Goal: Navigation & Orientation: Understand site structure

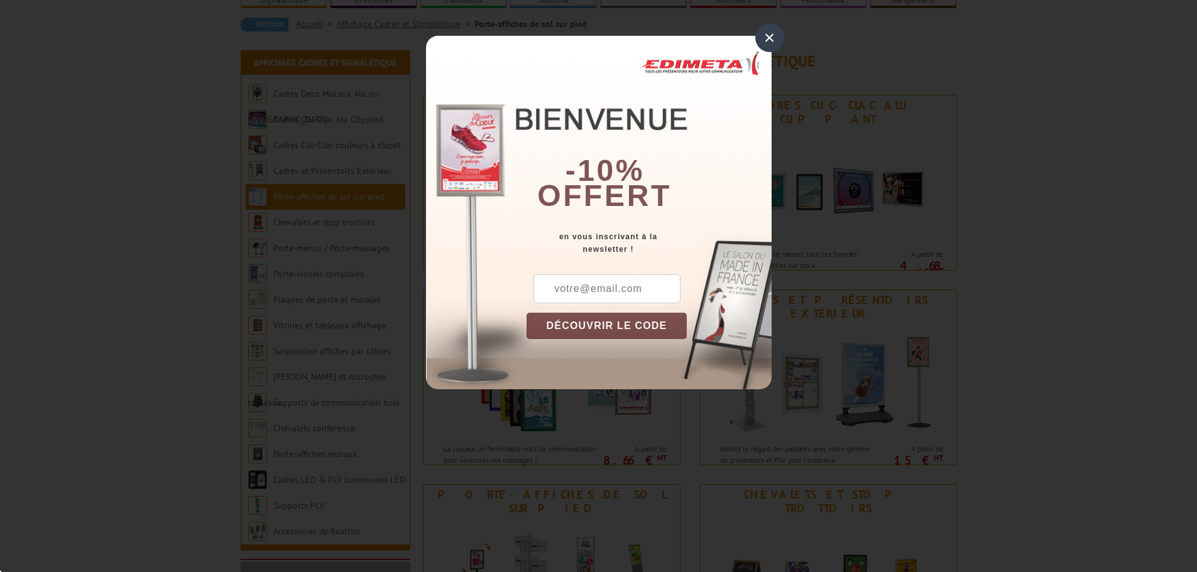
scroll to position [126, 0]
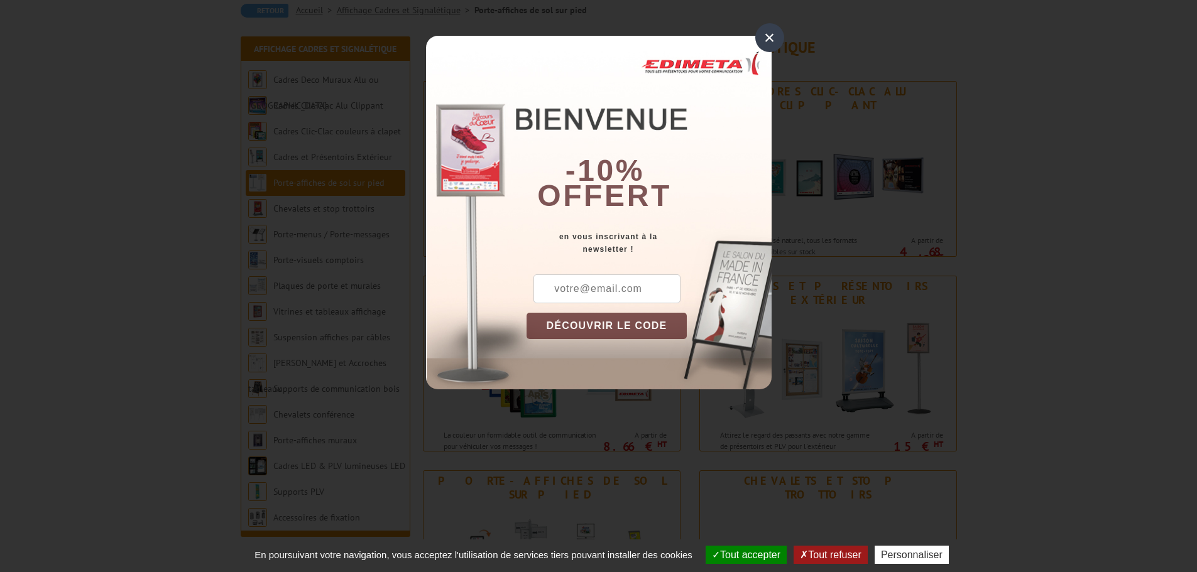
click at [773, 33] on div "×" at bounding box center [769, 37] width 29 height 29
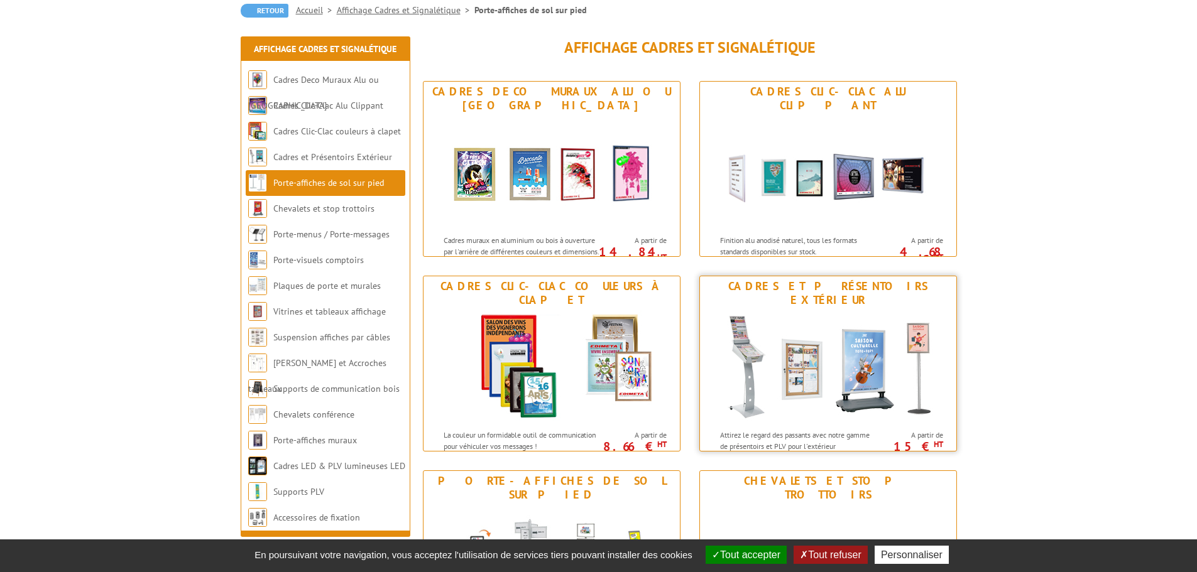
click at [820, 386] on img at bounding box center [828, 366] width 232 height 113
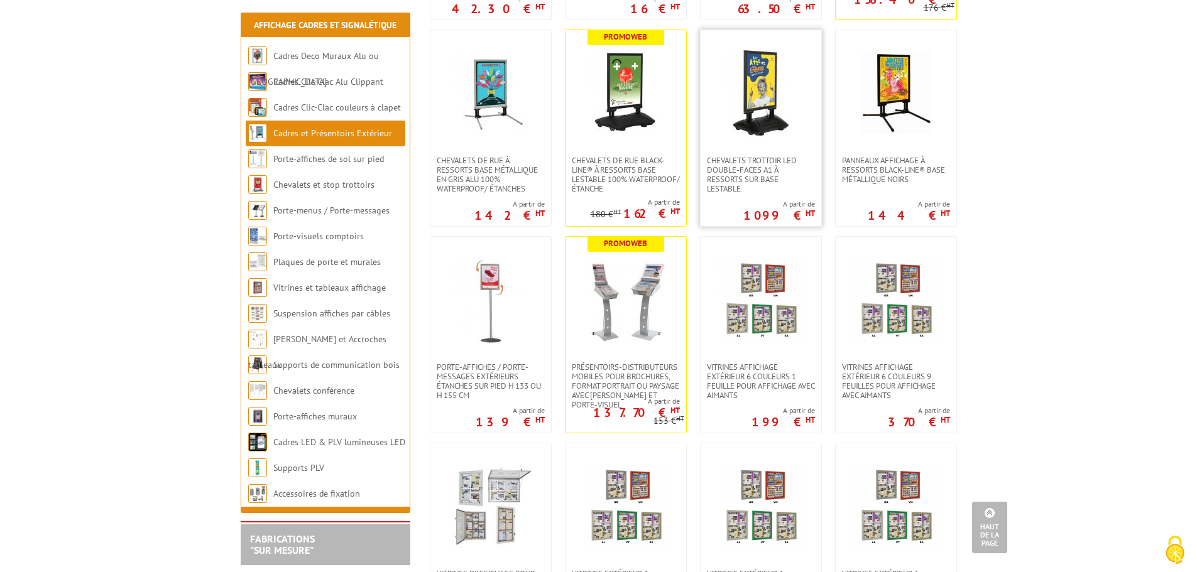
scroll to position [503, 0]
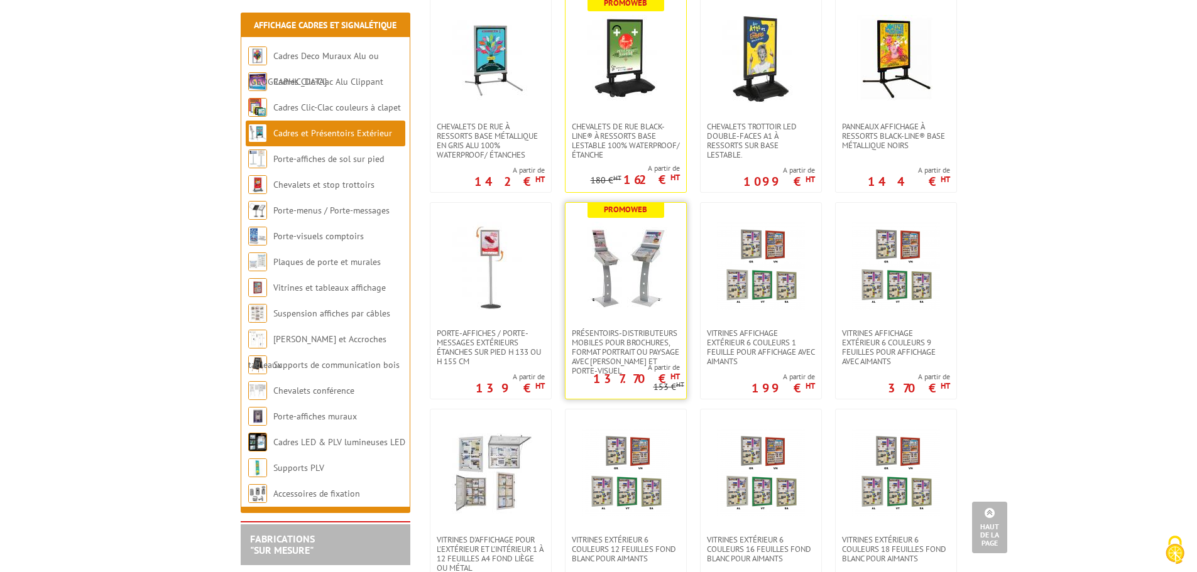
click at [630, 288] on img at bounding box center [626, 266] width 88 height 88
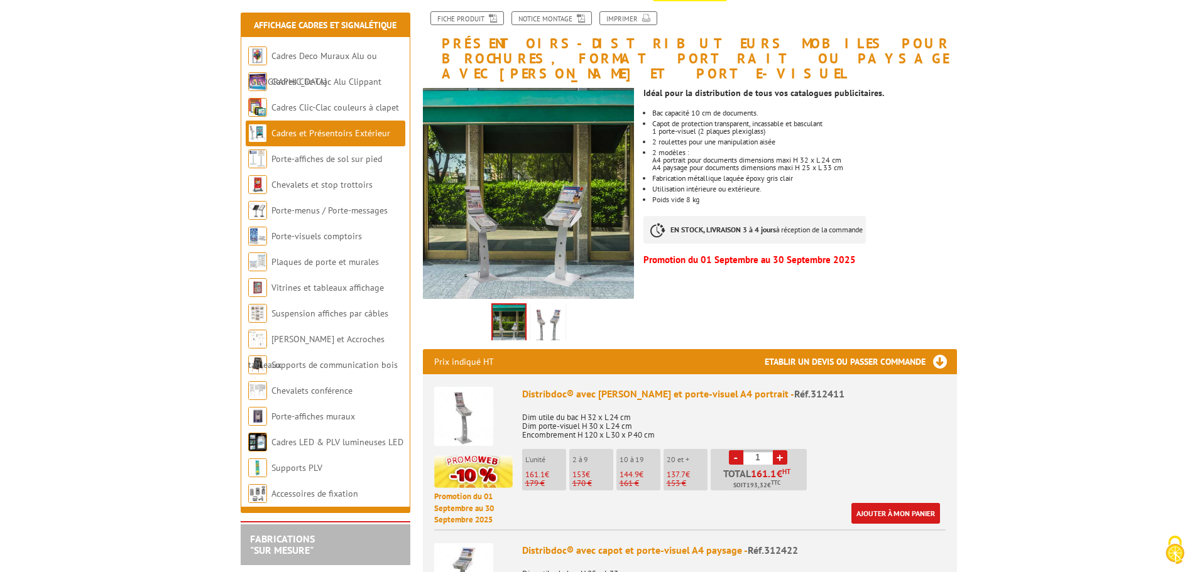
scroll to position [188, 0]
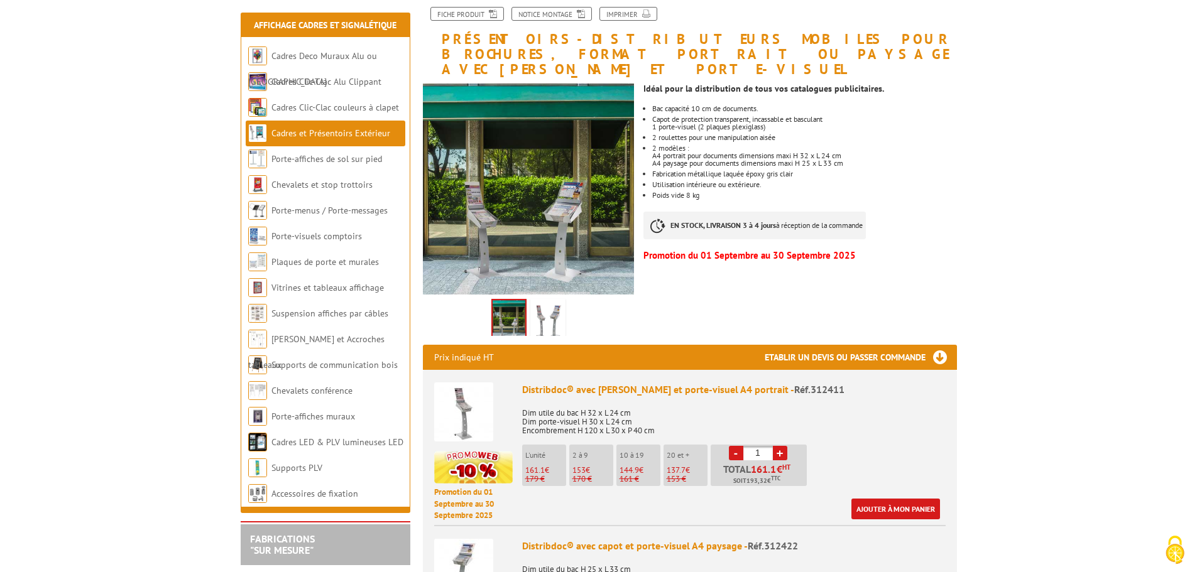
click at [541, 304] on img at bounding box center [548, 321] width 30 height 39
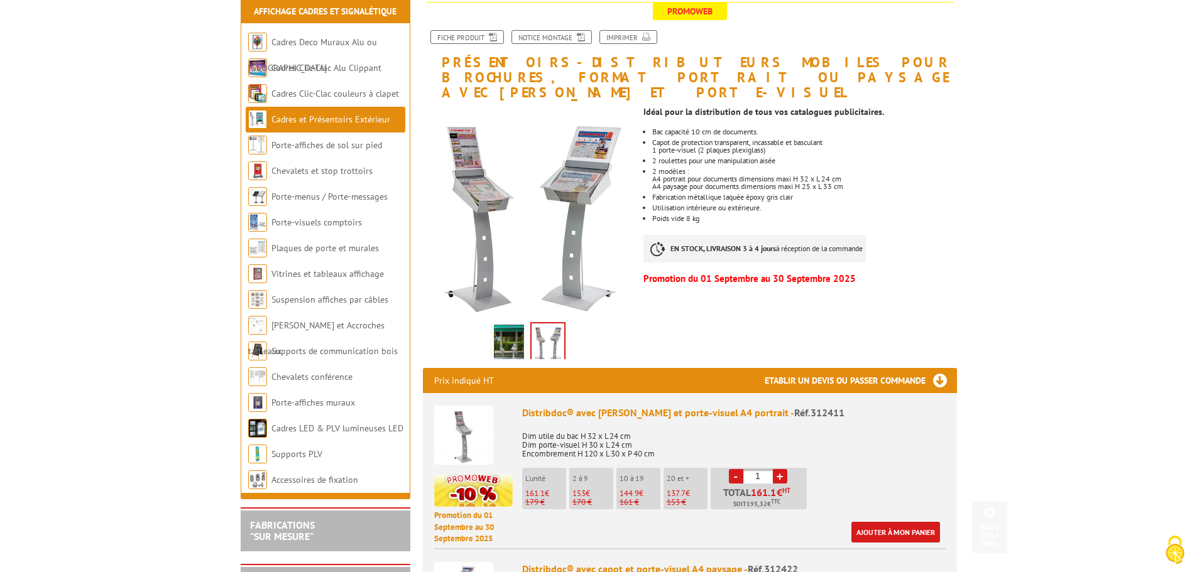
scroll to position [0, 0]
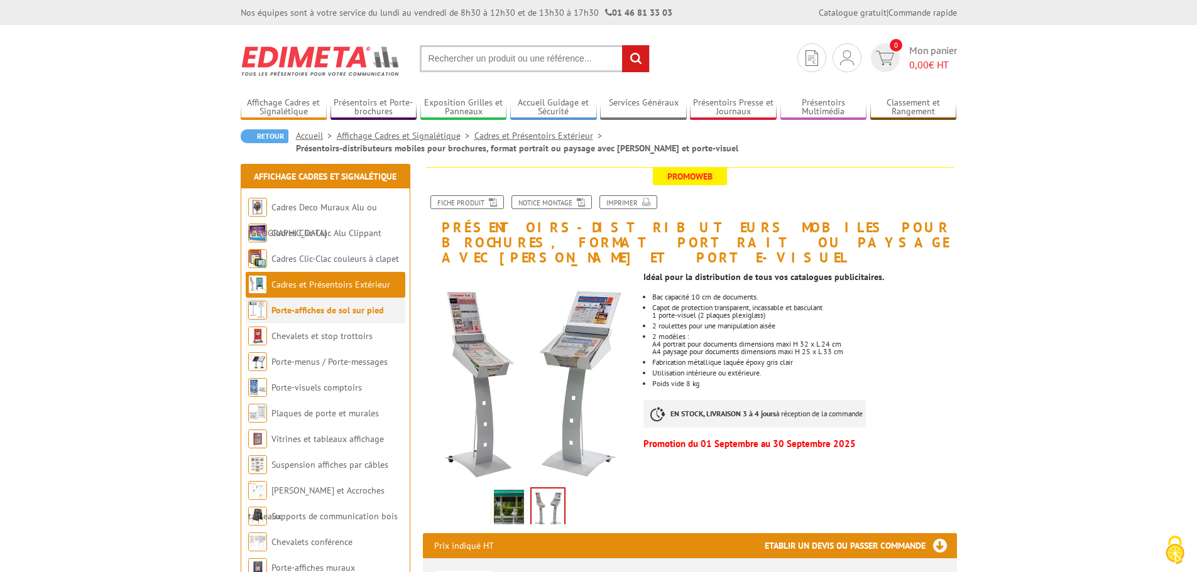
click at [295, 305] on link "Porte-affiches de sol sur pied" at bounding box center [327, 310] width 112 height 11
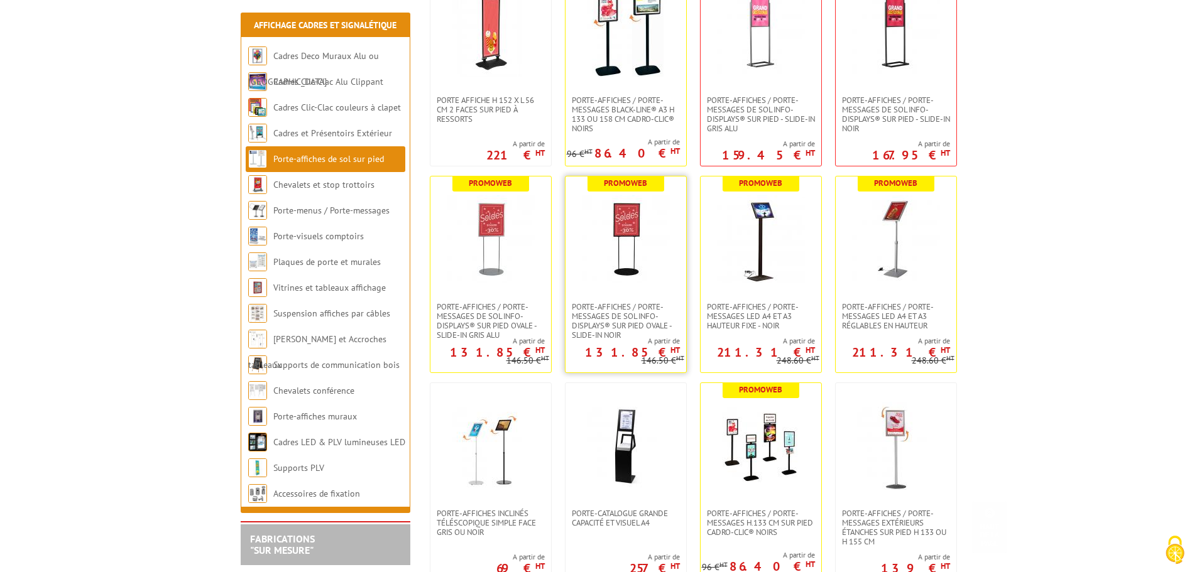
scroll to position [503, 0]
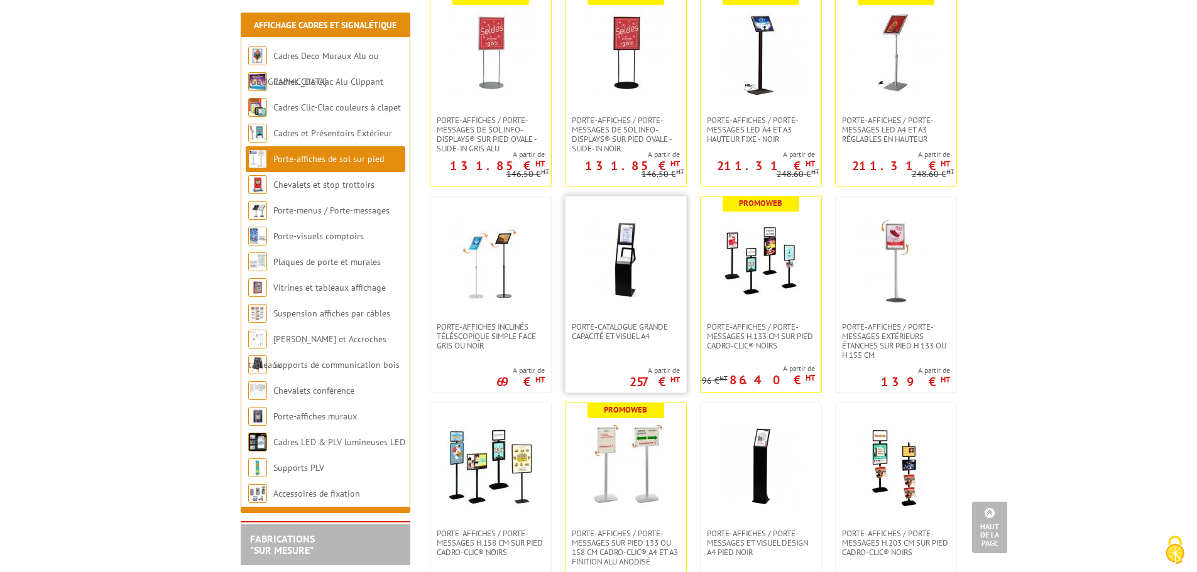
click at [619, 256] on img at bounding box center [626, 260] width 88 height 88
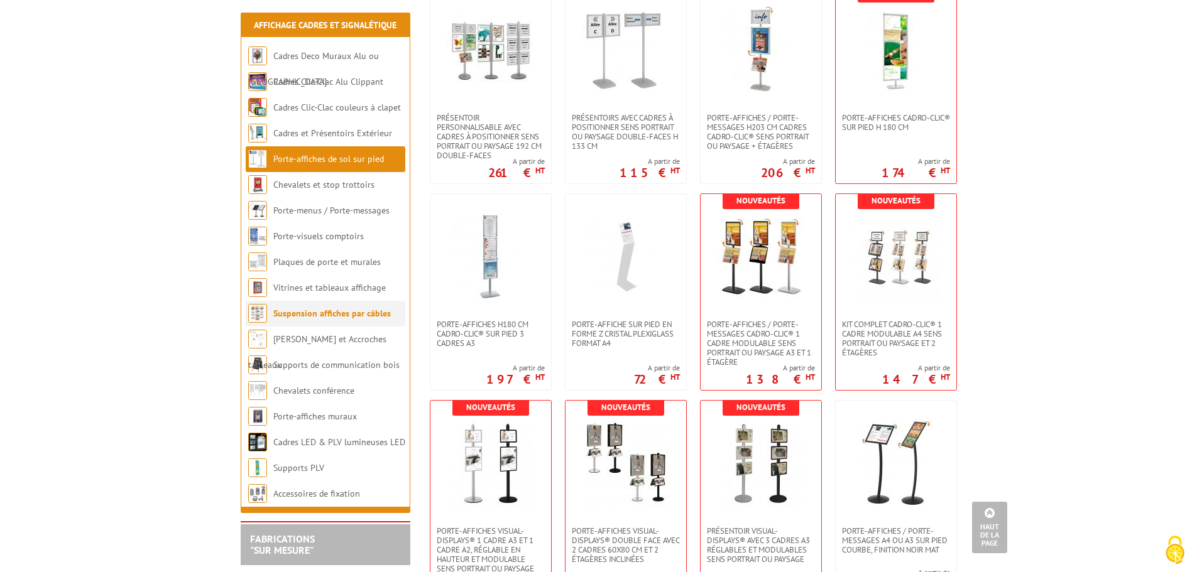
scroll to position [1976, 0]
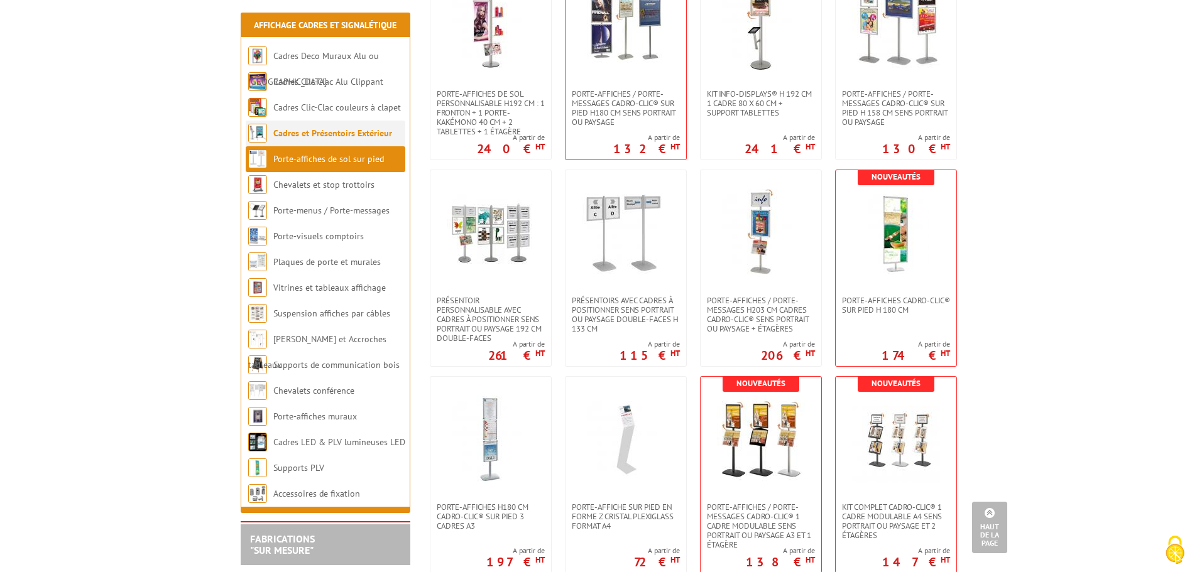
click at [292, 128] on link "Cadres et Présentoirs Extérieur" at bounding box center [332, 133] width 119 height 11
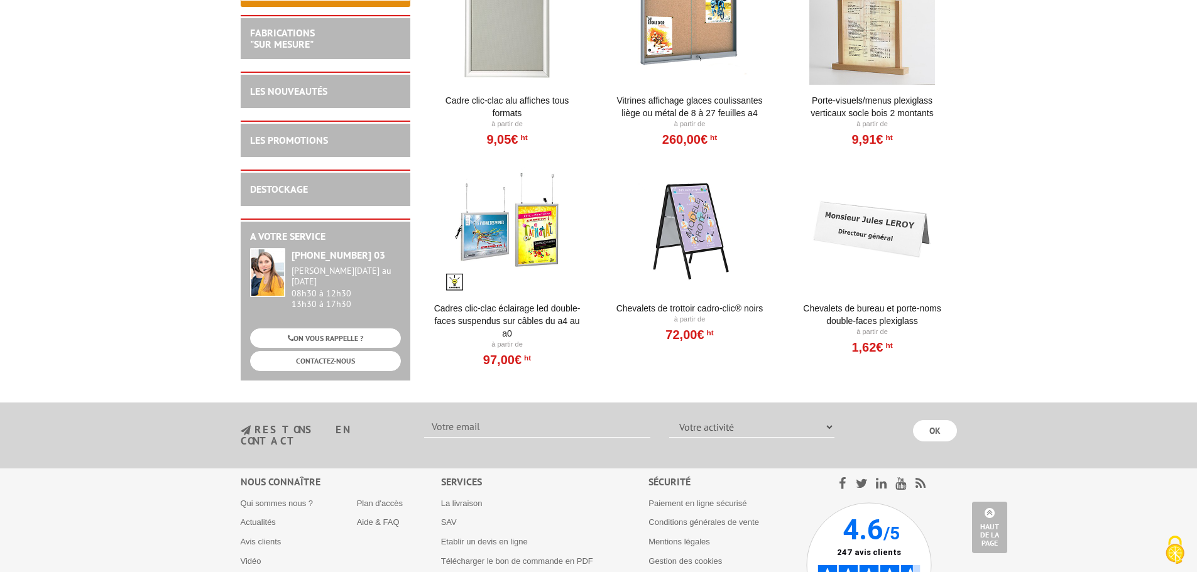
scroll to position [1227, 0]
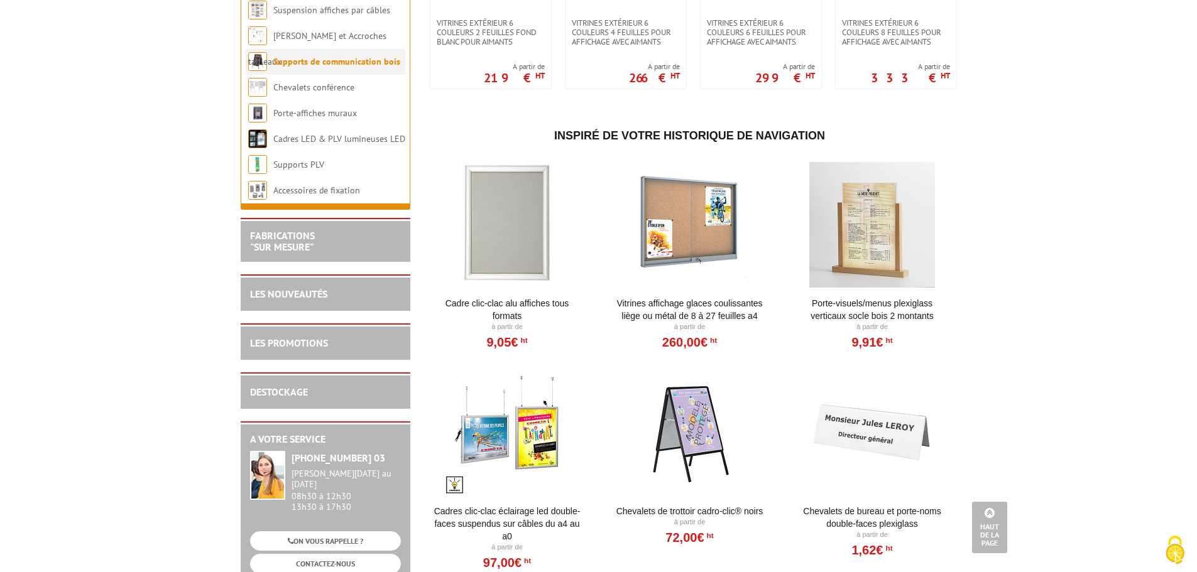
click at [306, 62] on li "Supports de communication bois" at bounding box center [326, 62] width 160 height 26
click at [290, 67] on link "Supports de communication bois" at bounding box center [336, 61] width 127 height 11
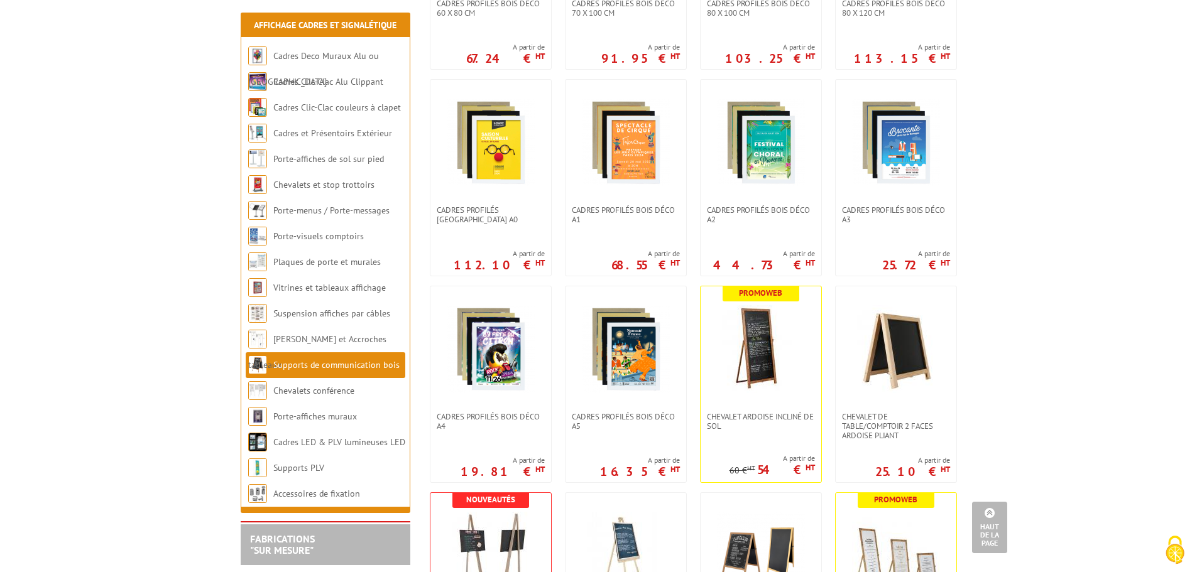
scroll to position [942, 0]
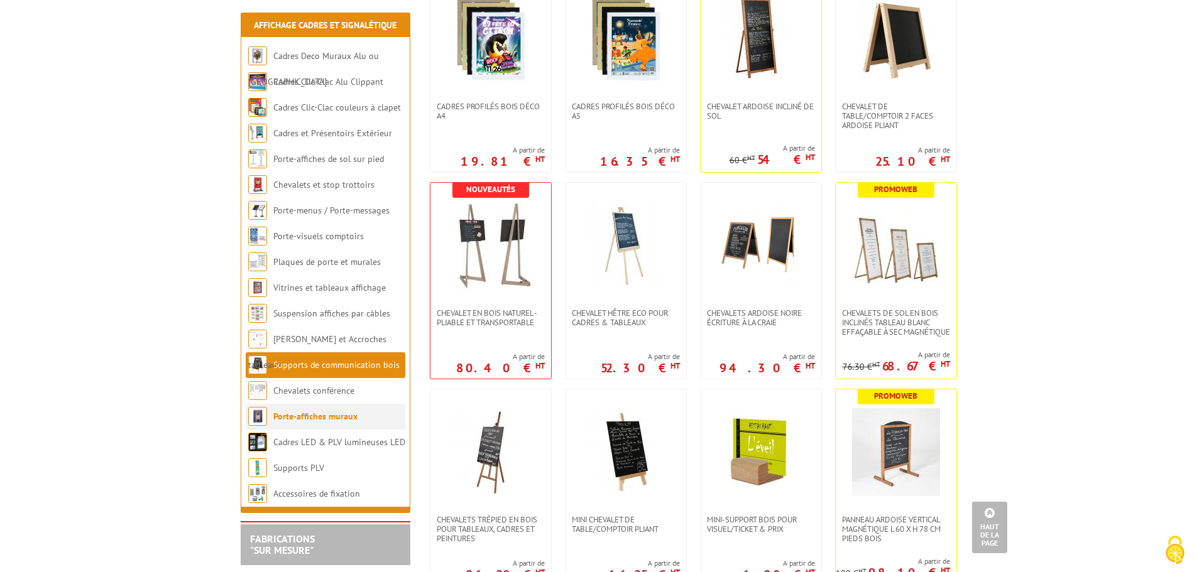
click at [314, 412] on link "Porte-affiches muraux" at bounding box center [315, 416] width 84 height 11
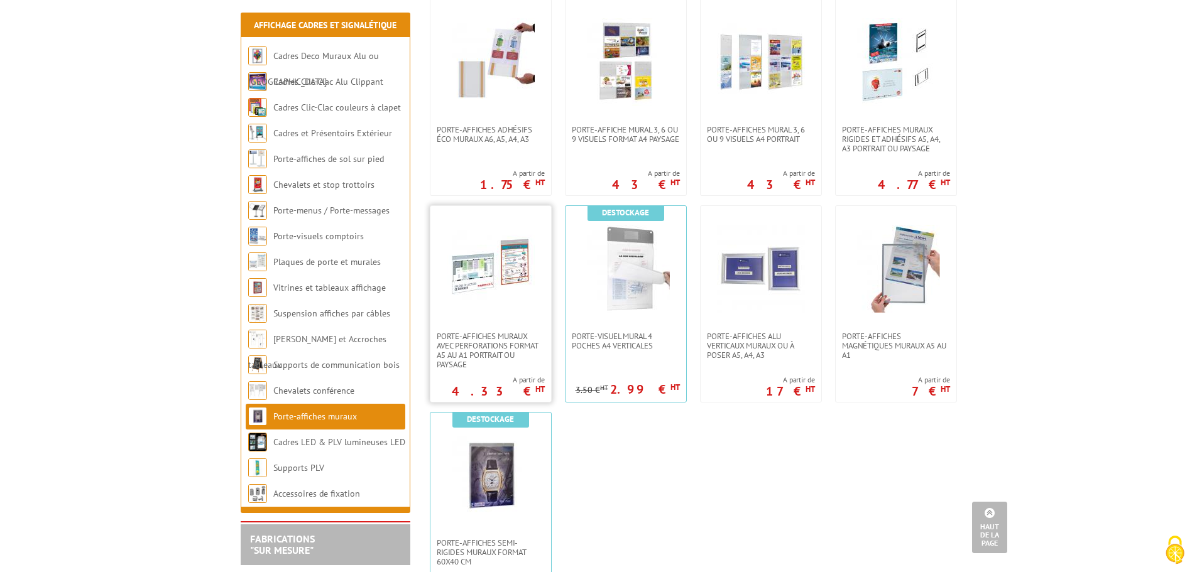
scroll to position [942, 0]
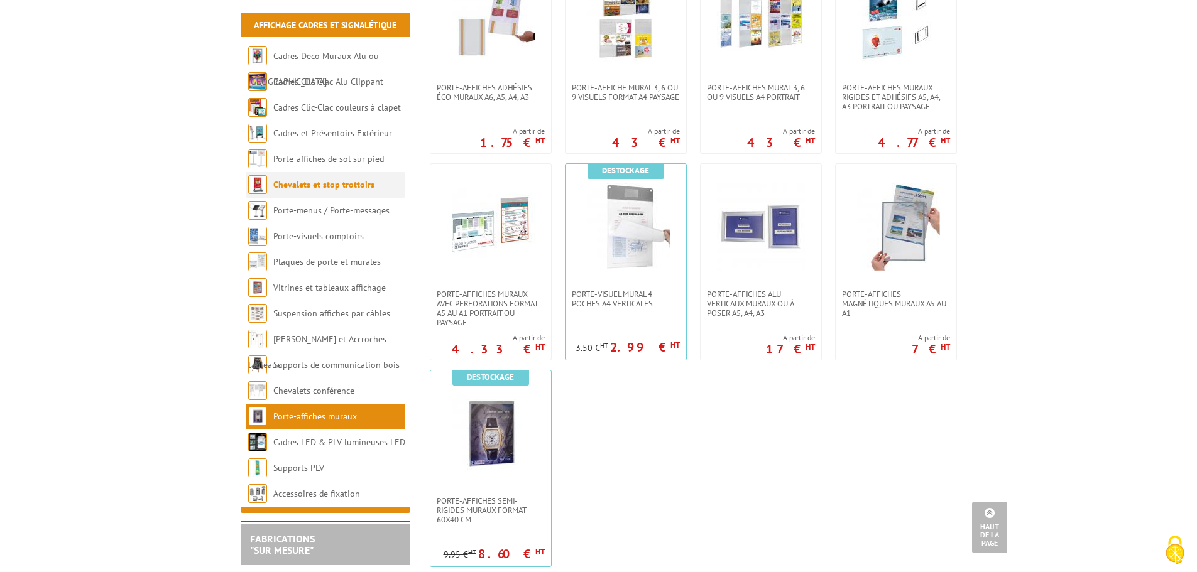
click at [276, 173] on li "Chevalets et stop trottoirs" at bounding box center [326, 185] width 160 height 26
click at [297, 183] on link "Chevalets et stop trottoirs" at bounding box center [323, 184] width 101 height 11
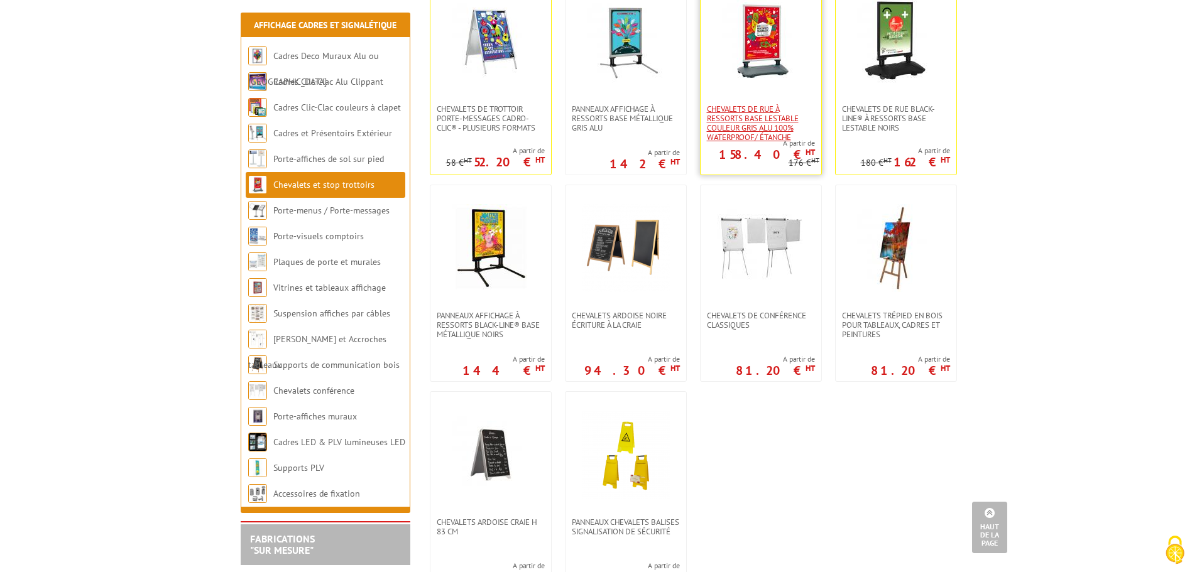
scroll to position [942, 0]
